Goal: Information Seeking & Learning: Learn about a topic

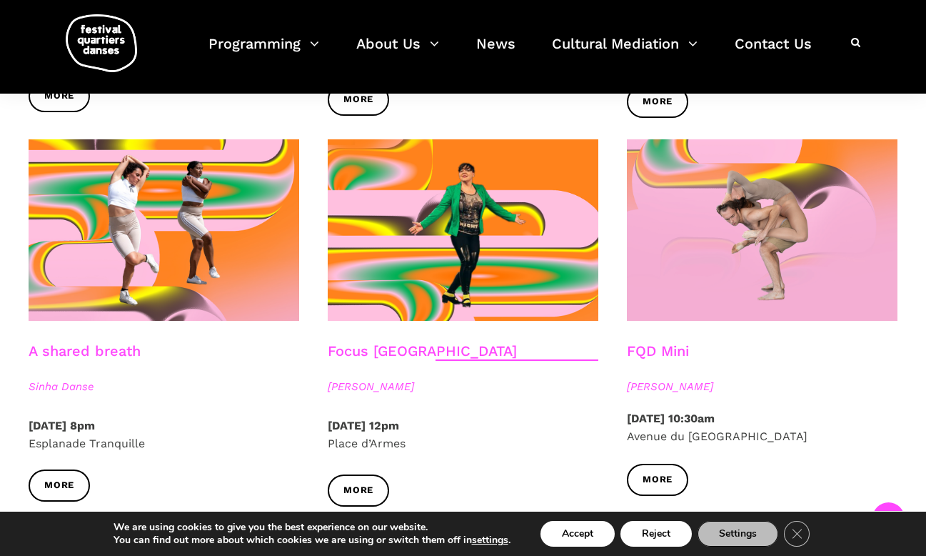
scroll to position [1484, 0]
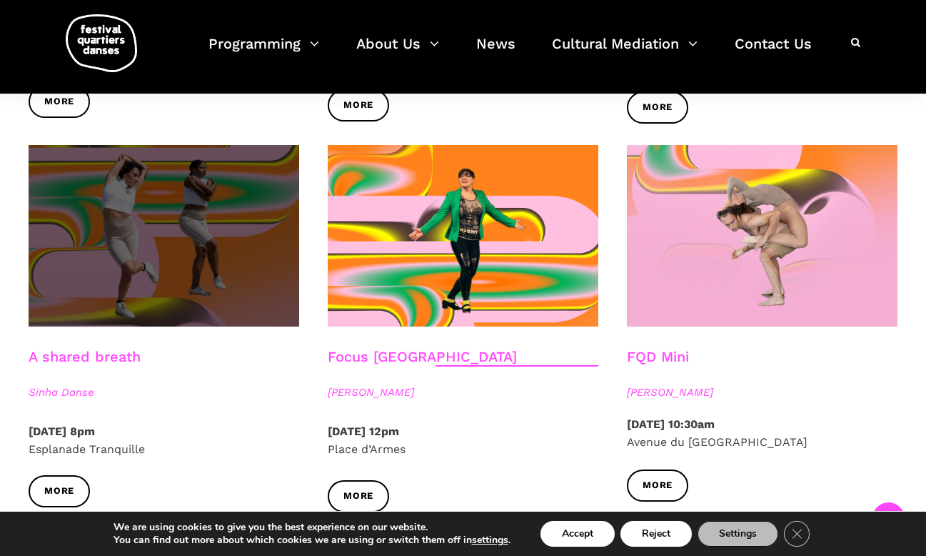
click at [75, 210] on span at bounding box center [164, 235] width 271 height 181
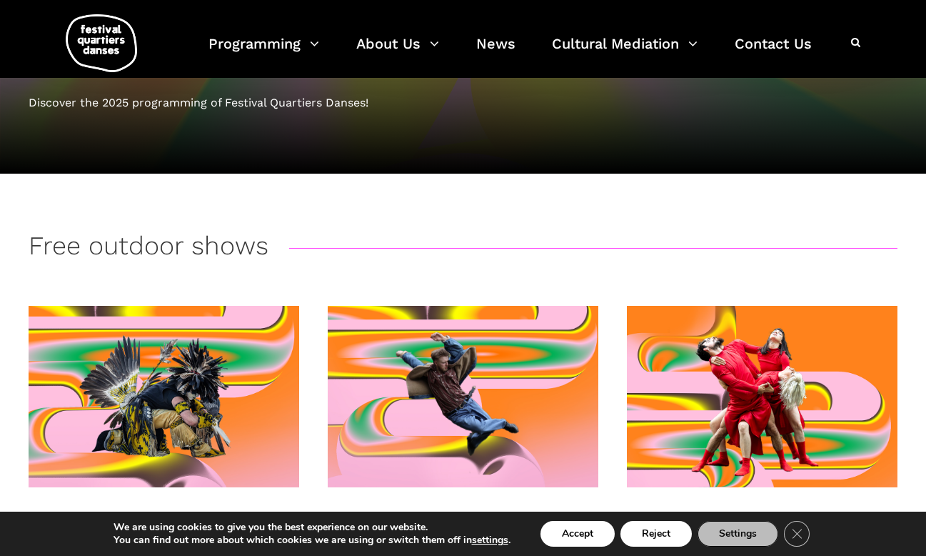
scroll to position [0, 0]
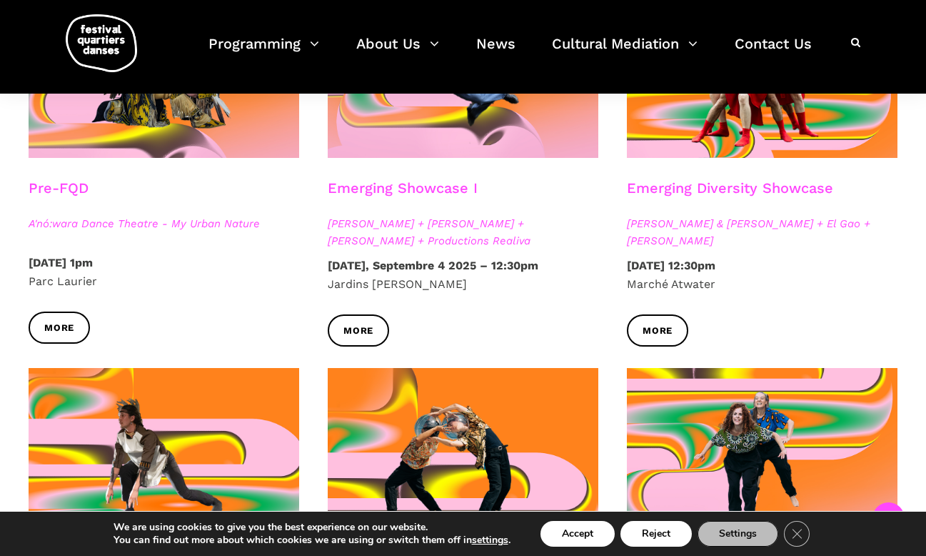
scroll to position [481, 0]
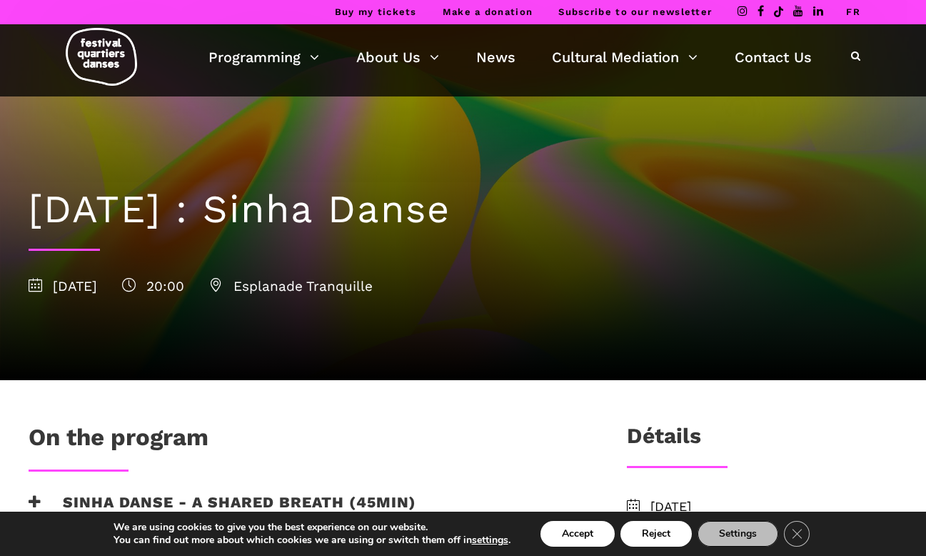
click at [855, 11] on link "FR" at bounding box center [853, 11] width 14 height 11
